Goal: Information Seeking & Learning: Learn about a topic

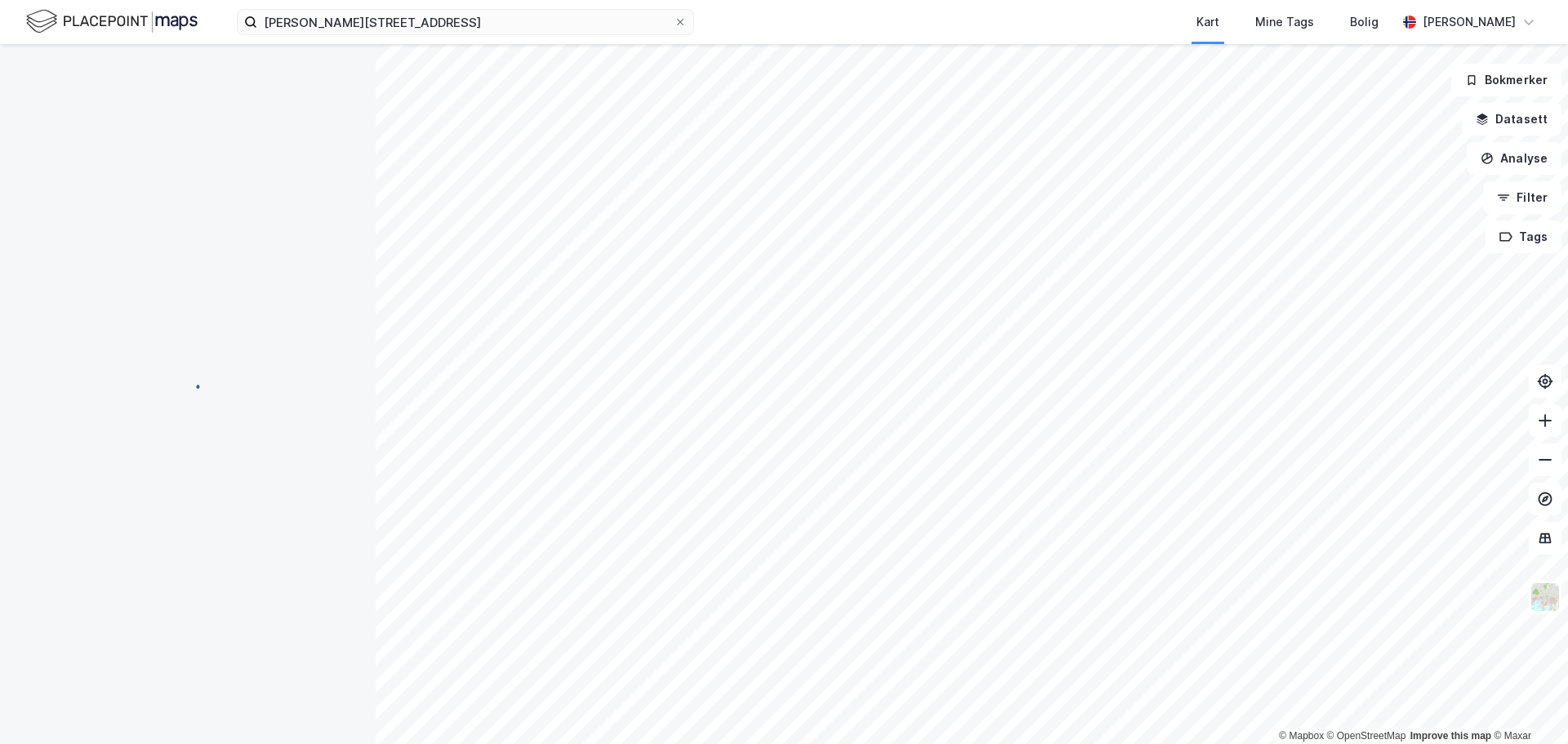
scroll to position [2, 0]
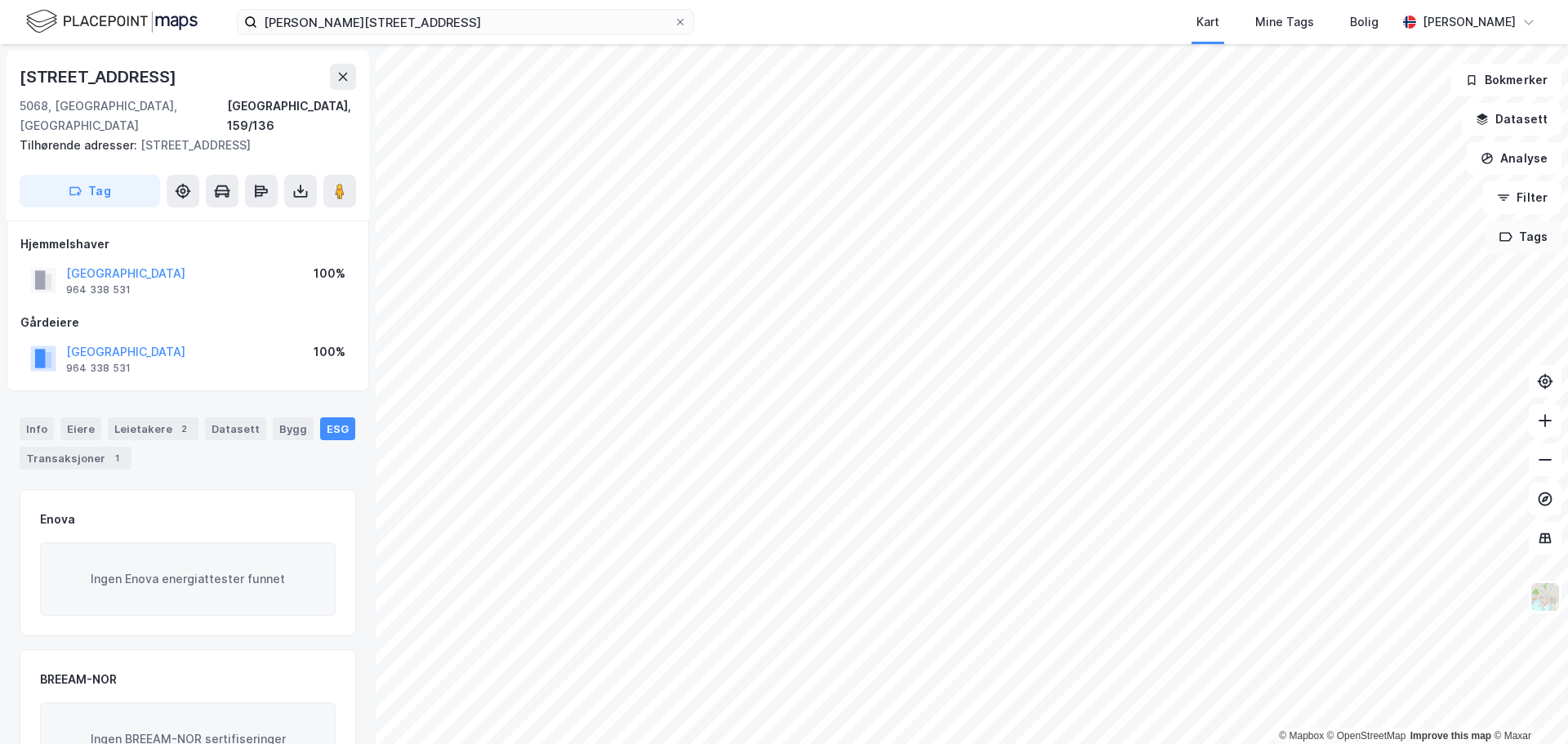
scroll to position [2, 0]
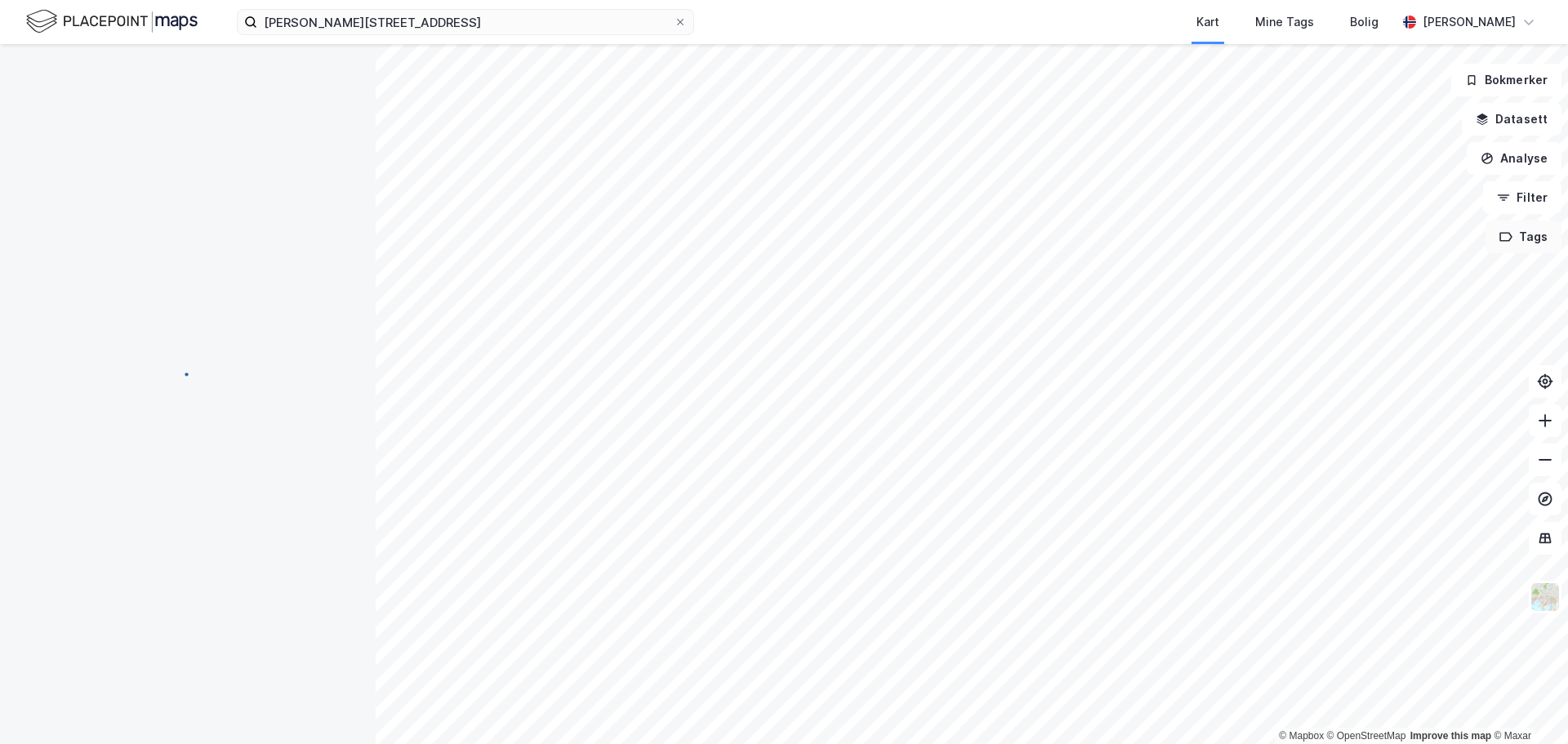
scroll to position [2, 0]
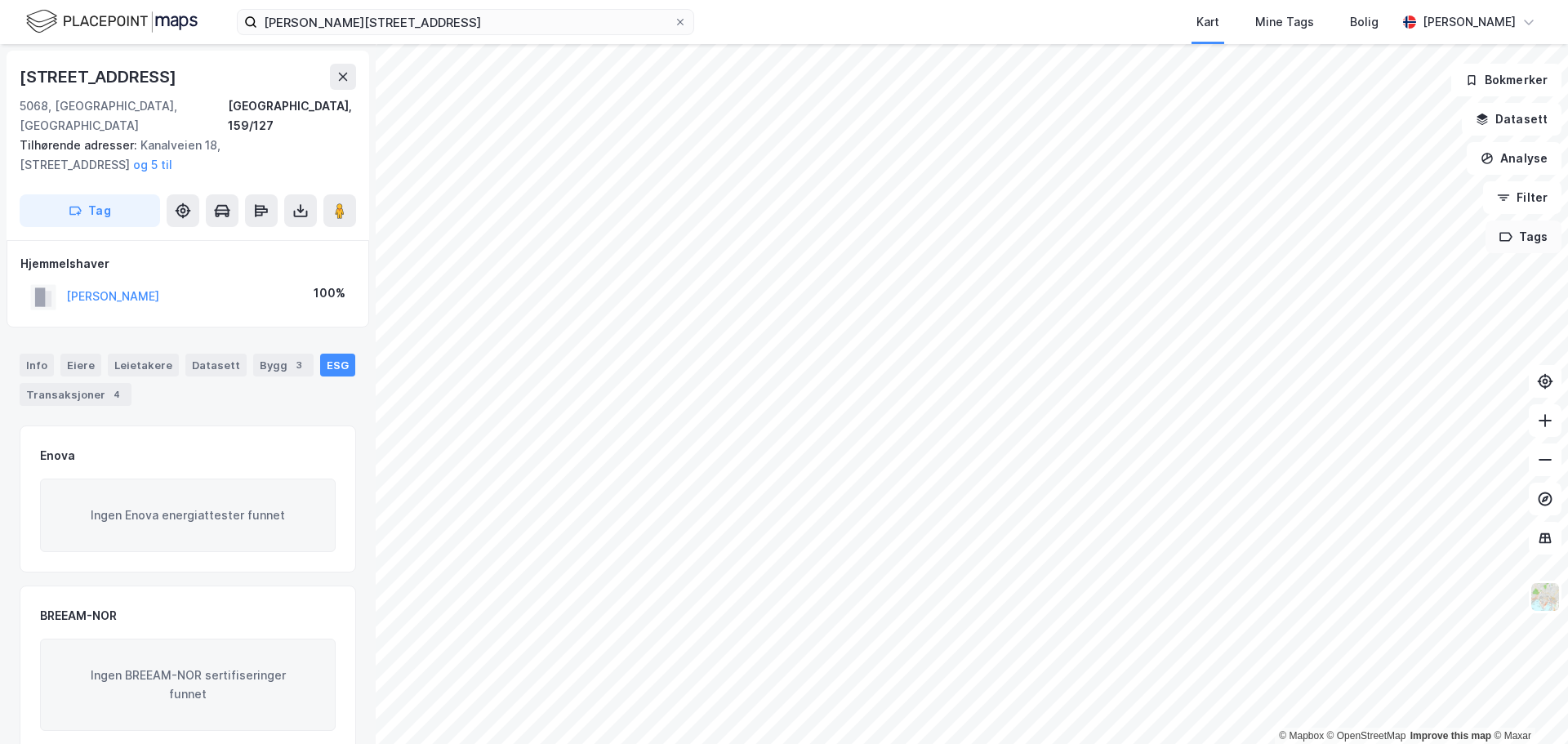
scroll to position [2, 0]
